Goal: Task Accomplishment & Management: Complete application form

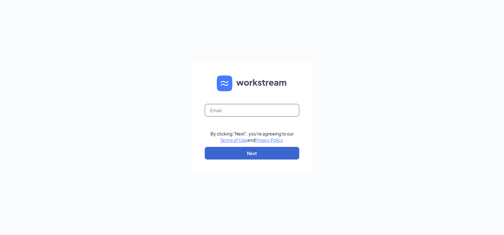
type input "papajohns4846@outlook.com"
click at [258, 148] on button "Next" at bounding box center [252, 153] width 95 height 13
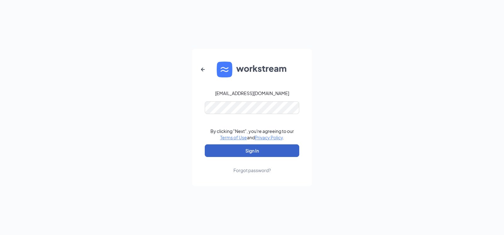
click at [249, 149] on button "Sign In" at bounding box center [252, 150] width 95 height 13
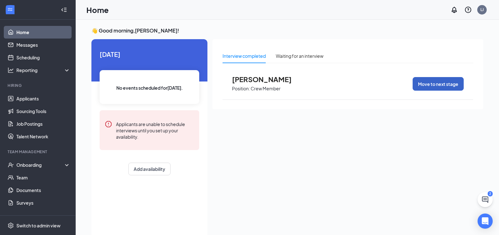
click at [425, 81] on button "Move to next stage" at bounding box center [438, 84] width 51 height 14
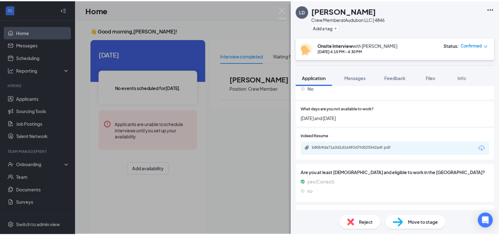
scroll to position [158, 0]
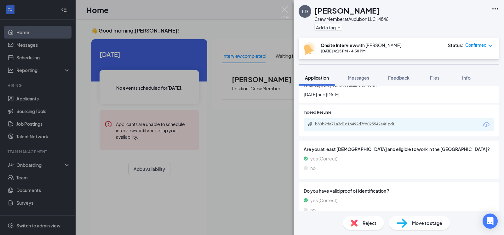
click at [427, 224] on span "Move to stage" at bounding box center [427, 222] width 30 height 7
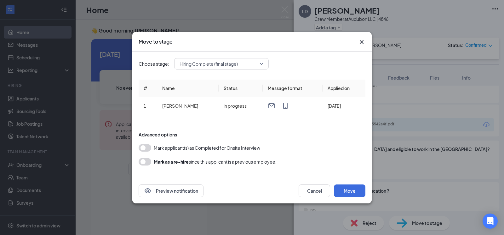
click at [235, 148] on span "Mark applicant(s) as Completed for Onsite Interview" at bounding box center [207, 148] width 107 height 8
click at [140, 148] on button "button" at bounding box center [145, 148] width 13 height 8
click at [341, 191] on button "Move" at bounding box center [350, 190] width 32 height 13
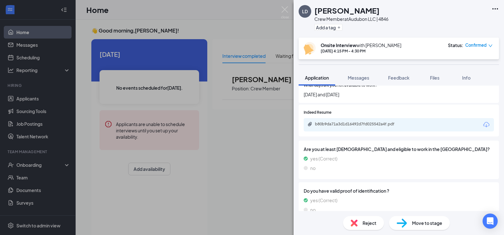
click at [20, 165] on div "LD Luke Drew Crew Member at Audubon LLC | 4846 Add a tag Onsite Interview with …" at bounding box center [252, 117] width 504 height 235
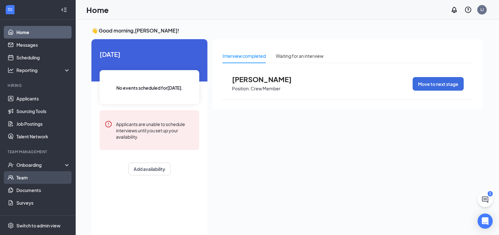
click at [25, 179] on link "Team" at bounding box center [43, 177] width 54 height 13
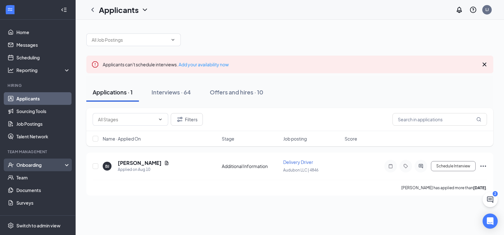
click at [23, 160] on div "Onboarding" at bounding box center [38, 164] width 76 height 13
click at [31, 203] on link "Onboarding Documents" at bounding box center [43, 202] width 54 height 13
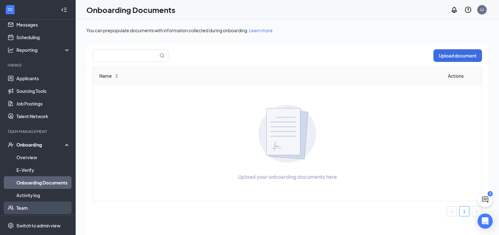
scroll to position [32, 0]
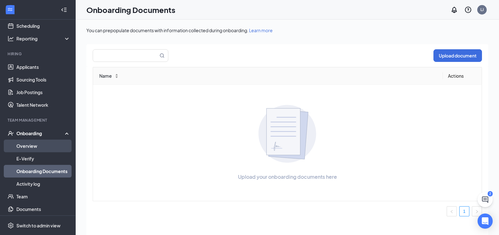
click at [26, 145] on link "Overview" at bounding box center [43, 145] width 54 height 13
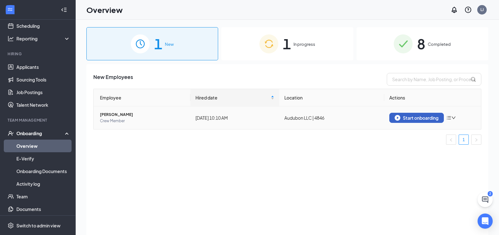
click at [409, 117] on div "Start onboarding" at bounding box center [417, 118] width 44 height 6
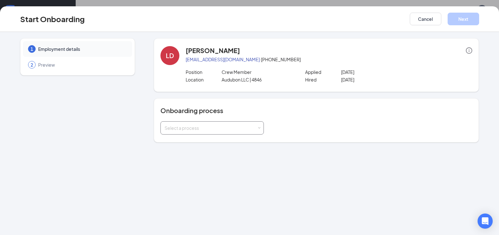
click at [230, 123] on div "Select a process" at bounding box center [212, 127] width 95 height 13
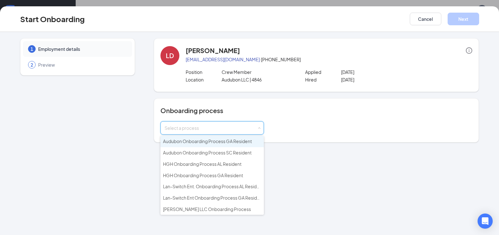
click at [216, 139] on span "Audubon Onboarding Process GA Resident" at bounding box center [207, 141] width 89 height 6
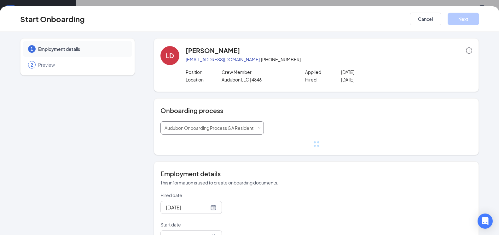
scroll to position [32, 0]
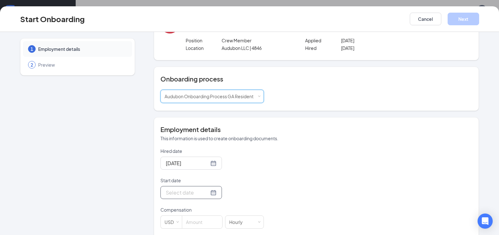
click at [204, 191] on div at bounding box center [191, 192] width 51 height 8
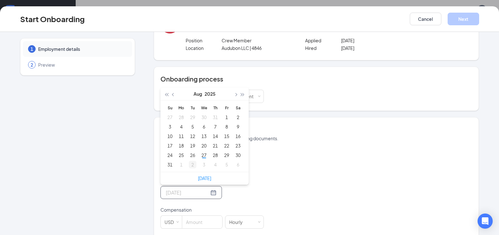
type input "Sep 2, 2025"
click at [190, 163] on div "2" at bounding box center [193, 164] width 8 height 8
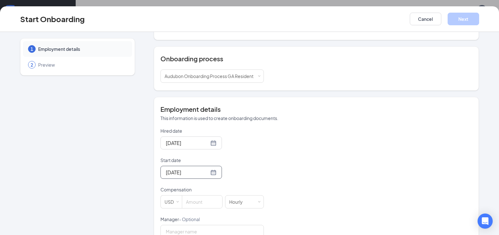
scroll to position [63, 0]
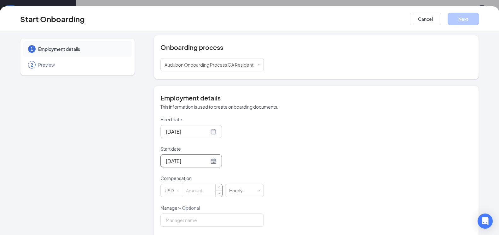
click at [196, 190] on input at bounding box center [202, 190] width 40 height 13
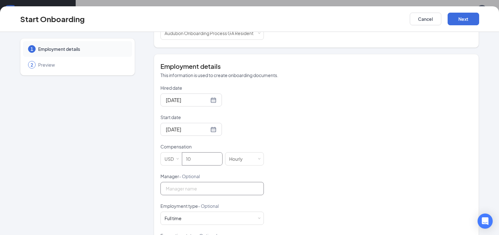
type input "10"
click at [237, 187] on input "Manager - Optional" at bounding box center [211, 188] width 103 height 13
type input "Q"
click at [205, 214] on div "Full time Works 30+ hours per week and is reasonably expected to work" at bounding box center [212, 218] width 95 height 13
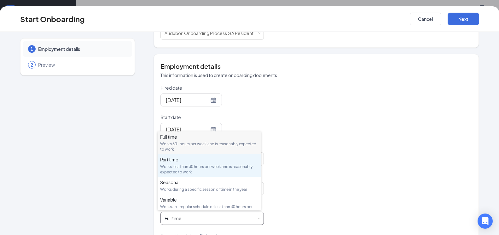
click at [178, 166] on div "Works less than 30 hours per week and is reasonably expected to work" at bounding box center [209, 169] width 98 height 11
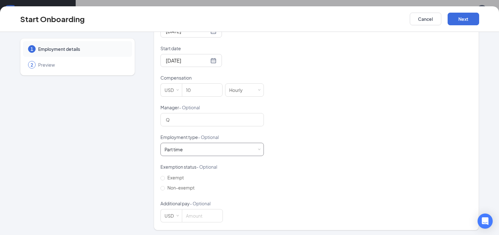
scroll to position [165, 0]
click at [468, 20] on button "Next" at bounding box center [464, 19] width 32 height 13
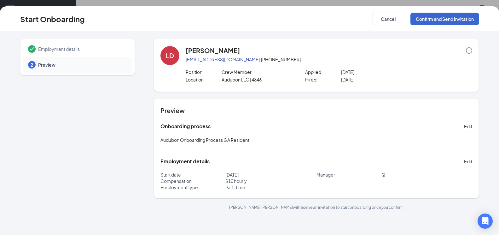
scroll to position [0, 0]
click at [468, 20] on button "Confirm and Send Invitation" at bounding box center [445, 19] width 69 height 13
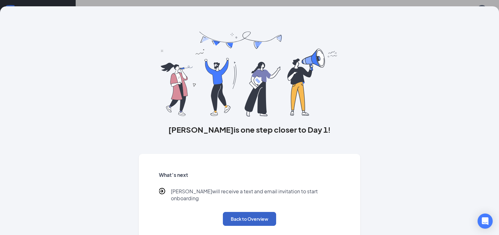
click at [246, 212] on button "Back to Overview" at bounding box center [249, 219] width 53 height 14
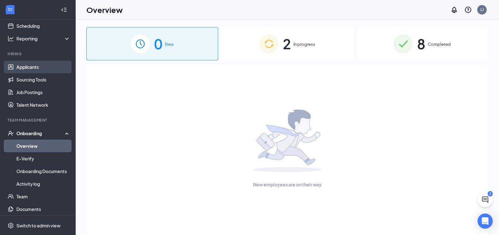
click at [33, 68] on link "Applicants" at bounding box center [43, 67] width 54 height 13
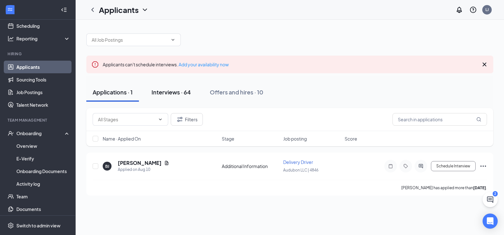
click at [169, 92] on div "Interviews · 64" at bounding box center [171, 92] width 39 height 8
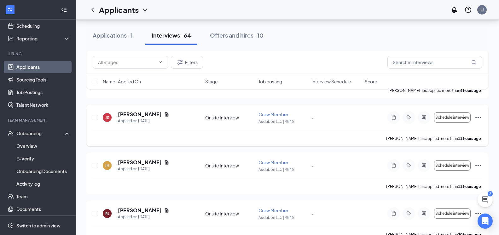
scroll to position [126, 0]
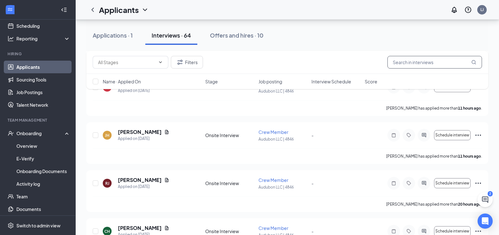
click at [402, 60] on input "text" at bounding box center [435, 62] width 95 height 13
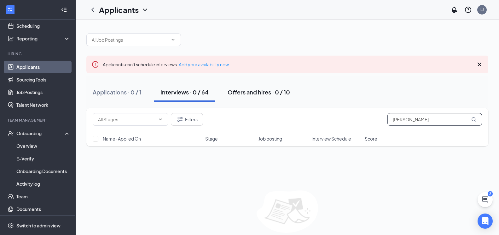
type input "luke beard"
click at [276, 95] on div "Offers and hires · 0 / 10" at bounding box center [259, 92] width 62 height 8
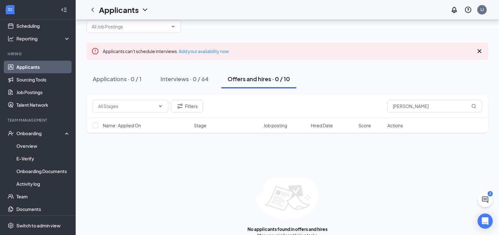
scroll to position [24, 0]
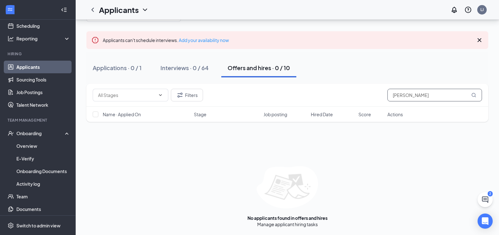
click at [440, 94] on input "luke beard" at bounding box center [435, 95] width 95 height 13
type input "l"
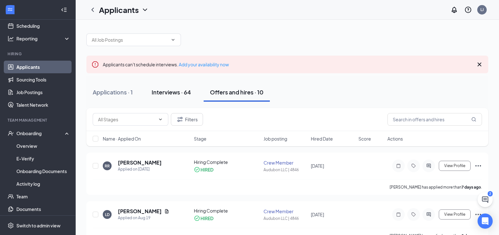
click at [168, 92] on div "Interviews · 64" at bounding box center [171, 92] width 39 height 8
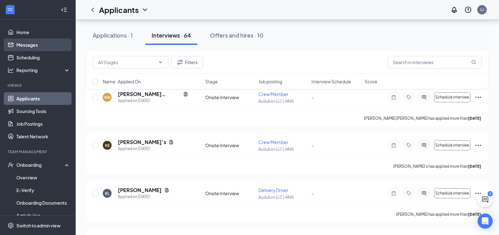
click at [31, 42] on link "Messages" at bounding box center [43, 44] width 54 height 13
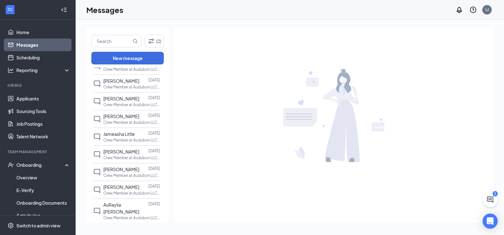
scroll to position [158, 0]
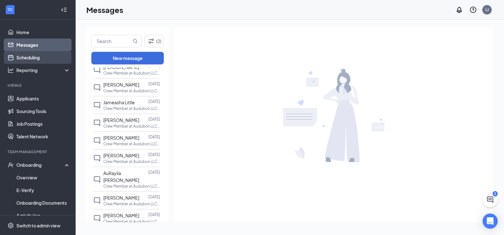
click at [26, 56] on link "Scheduling" at bounding box center [43, 57] width 54 height 13
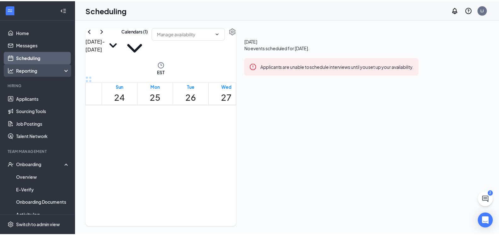
scroll to position [310, 0]
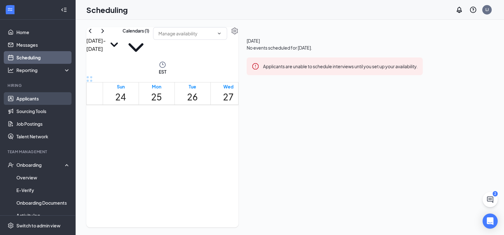
click at [28, 100] on link "Applicants" at bounding box center [43, 98] width 54 height 13
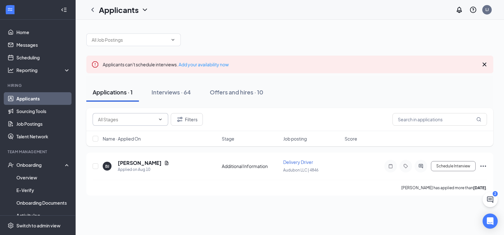
click at [154, 119] on input "text" at bounding box center [126, 119] width 57 height 7
click at [119, 141] on div "Application (3)" at bounding box center [131, 137] width 76 height 7
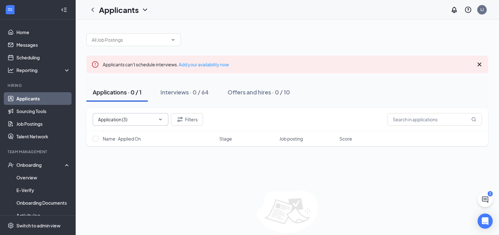
click at [127, 121] on input "Application (3)" at bounding box center [126, 119] width 56 height 7
click at [127, 134] on div "Additional Information (23)" at bounding box center [120, 130] width 54 height 7
type input "Additional Information (23)"
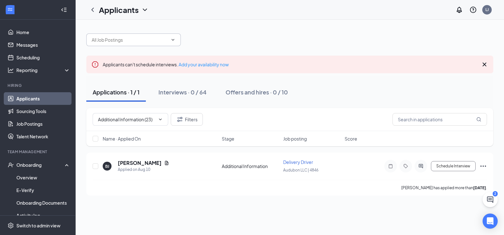
click at [111, 40] on input "text" at bounding box center [130, 39] width 76 height 7
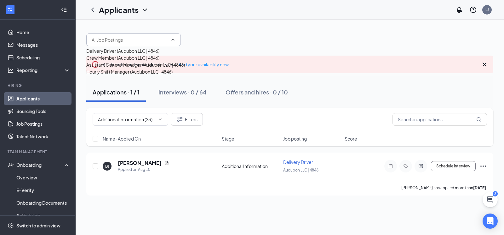
click at [113, 61] on div "Crew Member (Audubon LLC | 4846)" at bounding box center [122, 57] width 73 height 7
type input "Crew Member (Audubon LLC | 4846)"
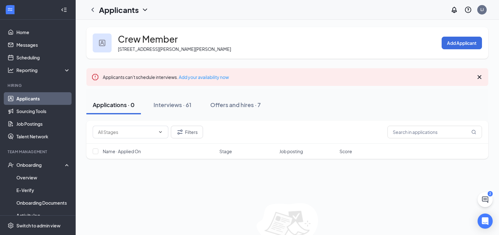
click at [119, 8] on h1 "Applicants" at bounding box center [119, 9] width 40 height 11
click at [117, 26] on link "Applicants" at bounding box center [124, 24] width 42 height 6
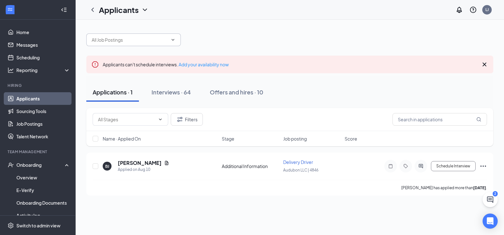
click at [163, 39] on input "text" at bounding box center [130, 39] width 76 height 7
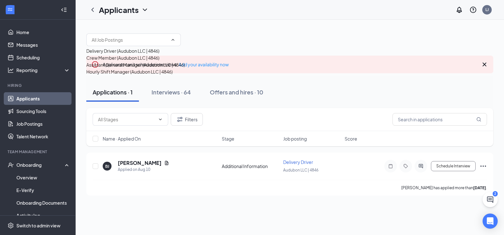
click at [147, 75] on div "Hourly Shift Manager (Audubon LLC | 4846)" at bounding box center [129, 71] width 86 height 7
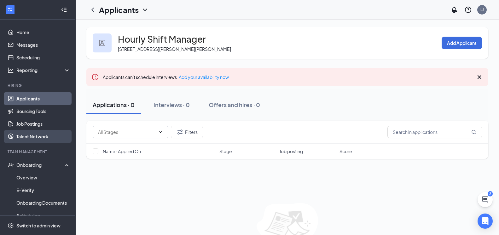
click at [39, 138] on link "Talent Network" at bounding box center [43, 136] width 54 height 13
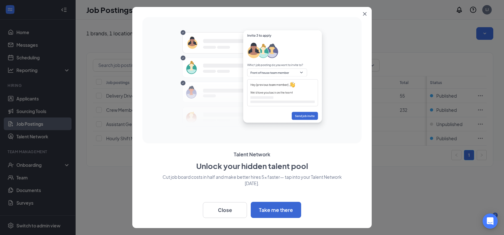
click at [33, 97] on div at bounding box center [252, 117] width 504 height 235
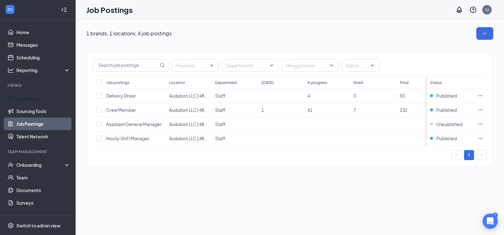
click at [33, 97] on link "Applicants" at bounding box center [43, 98] width 54 height 13
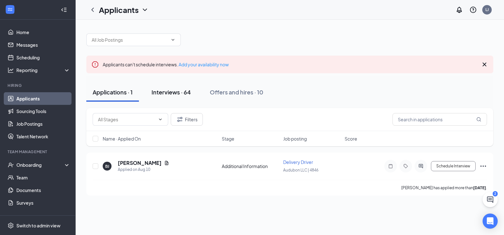
click at [184, 94] on div "Interviews · 64" at bounding box center [171, 92] width 39 height 8
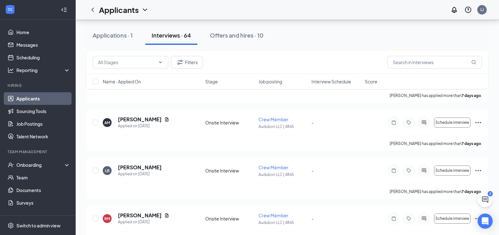
scroll to position [1671, 0]
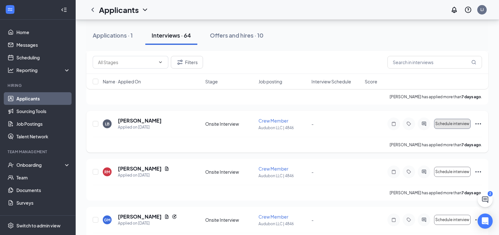
click at [454, 123] on span "Schedule interview" at bounding box center [452, 123] width 34 height 4
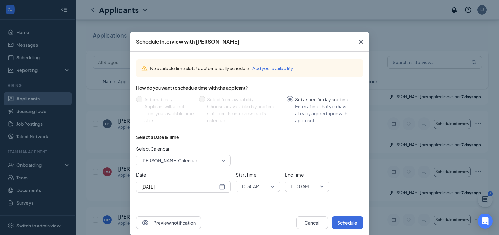
scroll to position [9, 0]
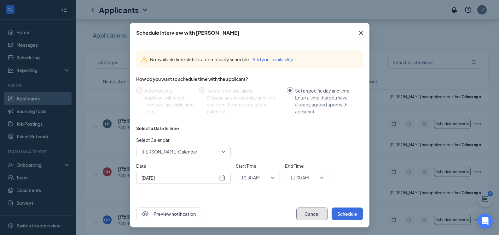
click at [306, 212] on button "Cancel" at bounding box center [312, 213] width 32 height 13
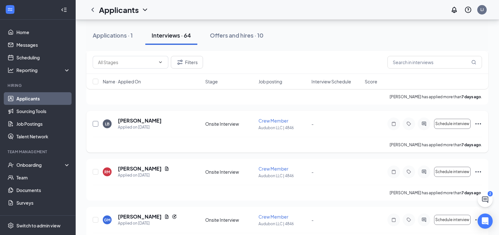
click at [97, 124] on input "checkbox" at bounding box center [96, 124] width 6 height 6
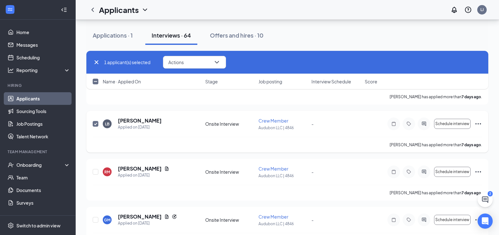
click at [96, 123] on input "checkbox" at bounding box center [96, 124] width 6 height 6
checkbox input "false"
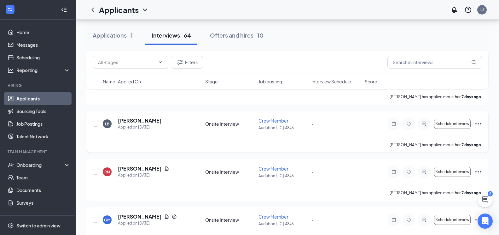
click at [477, 124] on icon "Ellipses" at bounding box center [479, 124] width 8 height 8
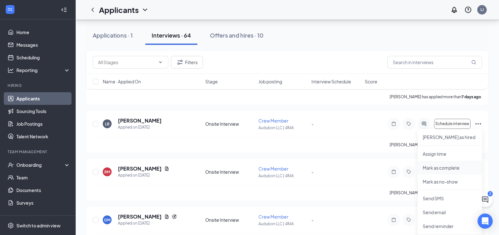
click at [439, 167] on p "Mark as complete" at bounding box center [450, 167] width 54 height 6
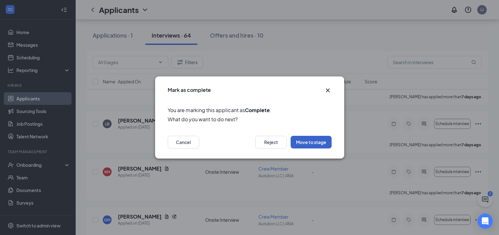
click at [320, 142] on button "Move to stage" at bounding box center [311, 142] width 41 height 13
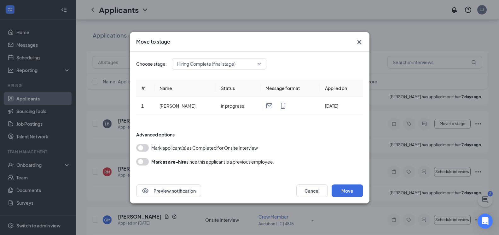
click at [142, 145] on button "button" at bounding box center [142, 148] width 13 height 8
click at [344, 194] on button "Move" at bounding box center [348, 190] width 32 height 13
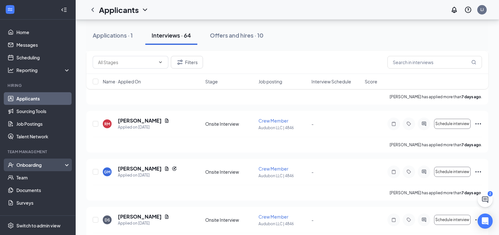
click at [20, 165] on div "Onboarding" at bounding box center [40, 164] width 49 height 6
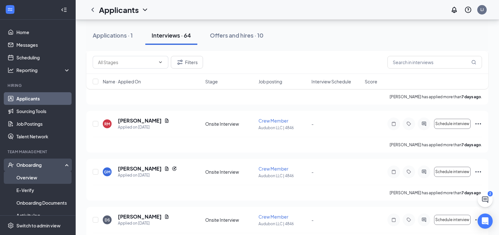
click at [22, 176] on link "Overview" at bounding box center [43, 177] width 54 height 13
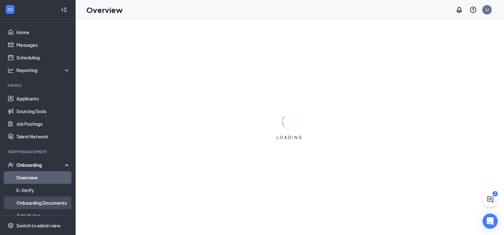
click at [31, 202] on link "Onboarding Documents" at bounding box center [43, 202] width 54 height 13
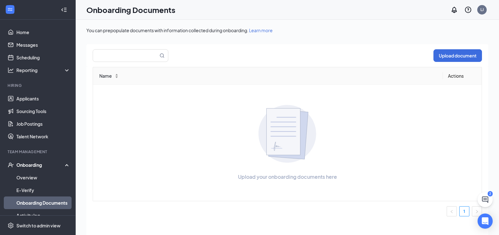
click at [48, 202] on link "Onboarding Documents" at bounding box center [43, 202] width 54 height 13
click at [22, 177] on link "Overview" at bounding box center [43, 177] width 54 height 13
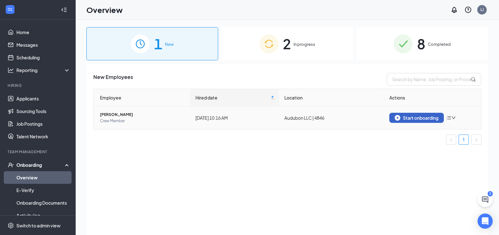
click at [423, 116] on div "Start onboarding" at bounding box center [417, 118] width 44 height 6
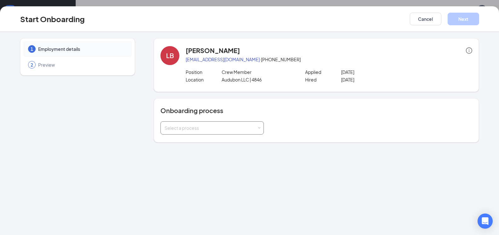
click at [205, 127] on div "Select a process" at bounding box center [211, 128] width 92 height 6
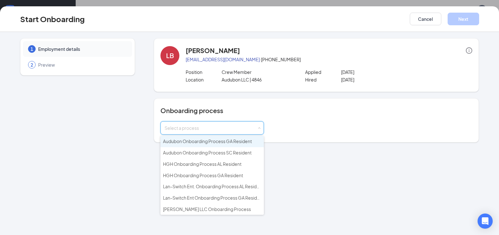
click at [201, 143] on span "Audubon Onboarding Process GA Resident" at bounding box center [207, 141] width 89 height 6
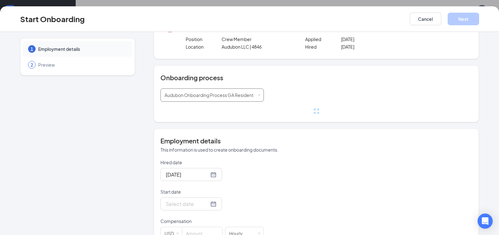
scroll to position [63, 0]
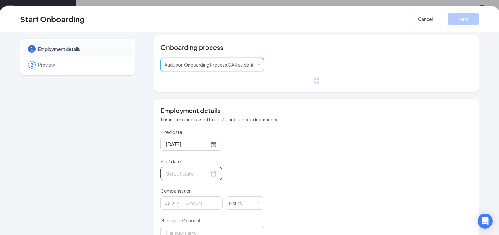
click at [206, 174] on div at bounding box center [191, 173] width 51 height 8
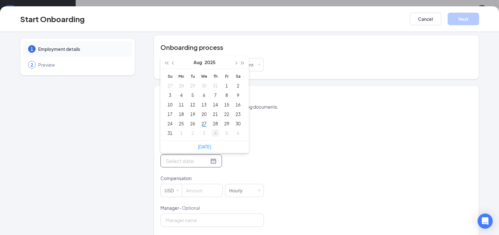
type input "[DATE]"
click at [213, 133] on div "4" at bounding box center [216, 133] width 8 height 8
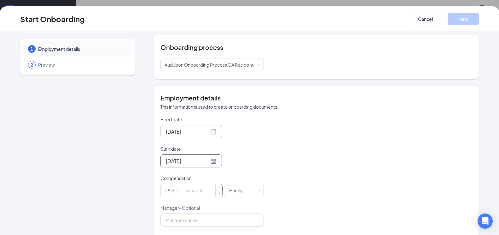
click at [195, 193] on input at bounding box center [202, 190] width 40 height 13
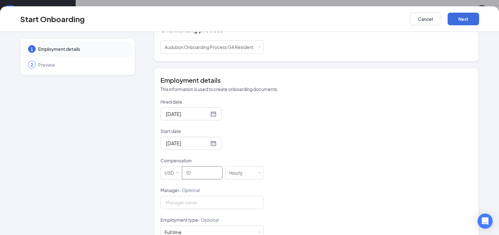
scroll to position [126, 0]
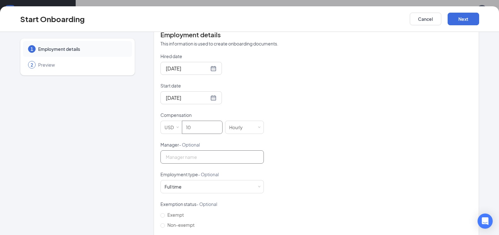
type input "10"
click at [201, 155] on input "Manager - Optional" at bounding box center [211, 156] width 103 height 13
type input "Q"
click at [198, 181] on div "Full time Works 30+ hours per week and is reasonably expected to work" at bounding box center [212, 186] width 95 height 13
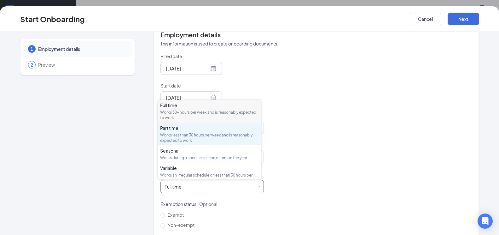
click at [177, 131] on div "Part time Works less than 30 hours per week and is reasonably expected to work" at bounding box center [209, 134] width 98 height 18
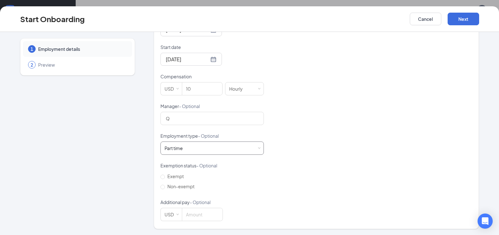
scroll to position [165, 0]
click at [462, 15] on button "Next" at bounding box center [464, 19] width 32 height 13
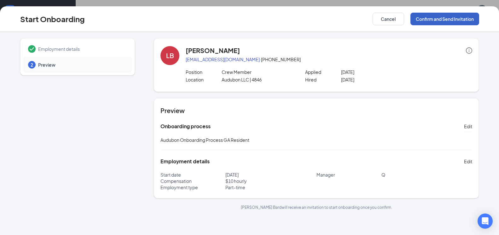
click at [458, 17] on button "Confirm and Send Invitation" at bounding box center [445, 19] width 69 height 13
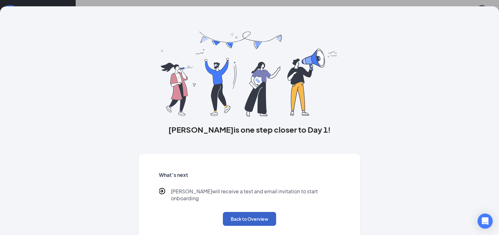
click at [248, 212] on button "Back to Overview" at bounding box center [249, 219] width 53 height 14
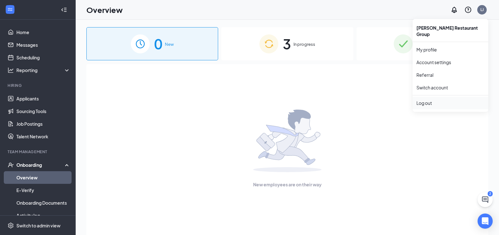
click at [427, 100] on div "Log out" at bounding box center [451, 103] width 68 height 6
